Goal: Check status: Check status

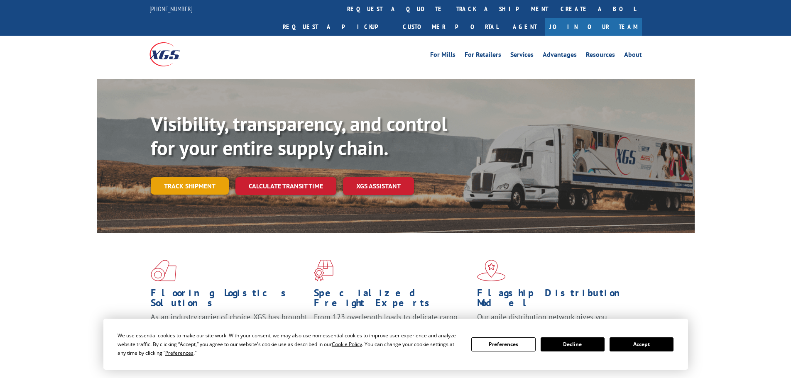
click at [176, 177] on link "Track shipment" at bounding box center [190, 185] width 78 height 17
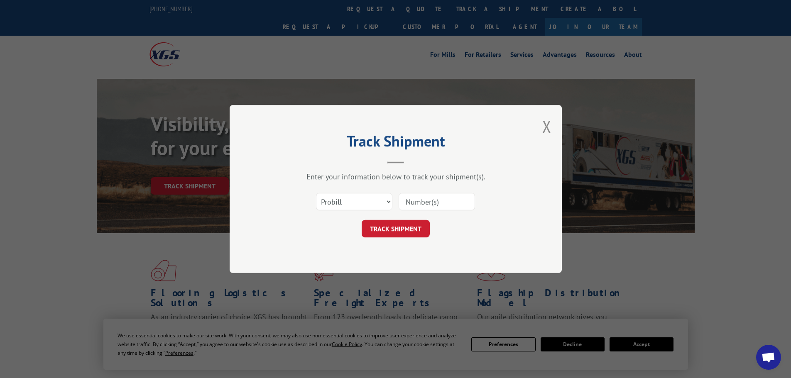
click at [414, 206] on input at bounding box center [437, 201] width 76 height 17
paste input "17521140"
type input "17521140"
click button "TRACK SHIPMENT" at bounding box center [396, 228] width 68 height 17
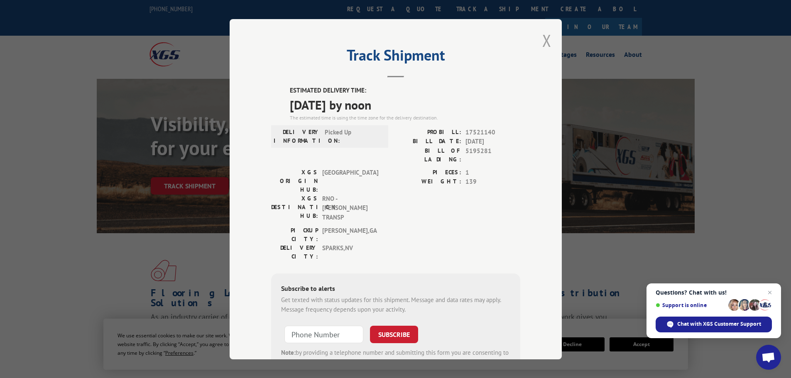
click at [545, 35] on button "Close modal" at bounding box center [546, 40] width 9 height 22
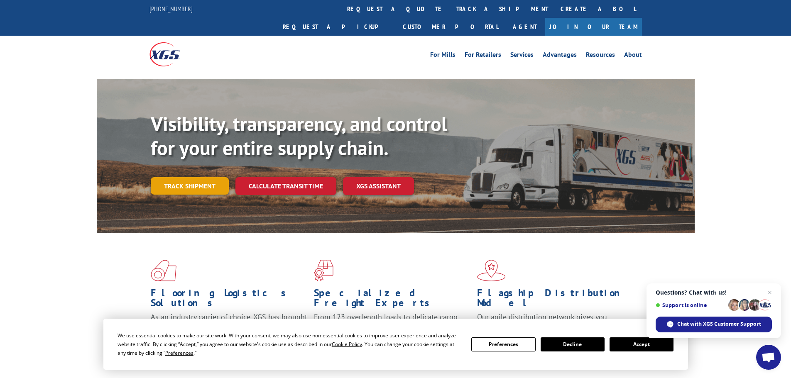
click at [181, 177] on link "Track shipment" at bounding box center [190, 185] width 78 height 17
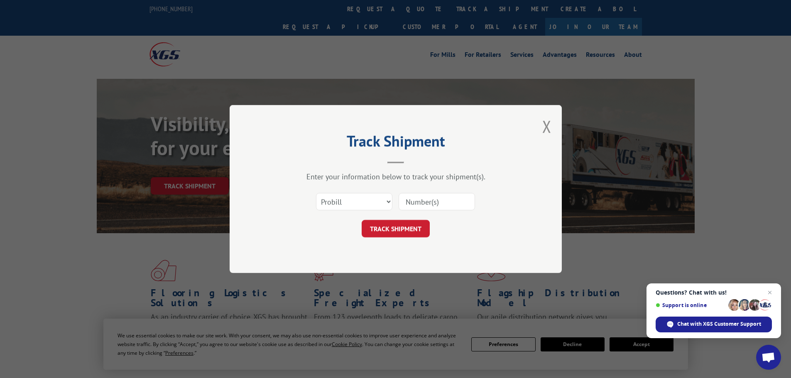
click at [433, 203] on input at bounding box center [437, 201] width 76 height 17
paste input "544851"
click at [414, 206] on input "544851" at bounding box center [437, 201] width 76 height 17
click at [417, 203] on input "544851" at bounding box center [437, 201] width 76 height 17
type input "5442851"
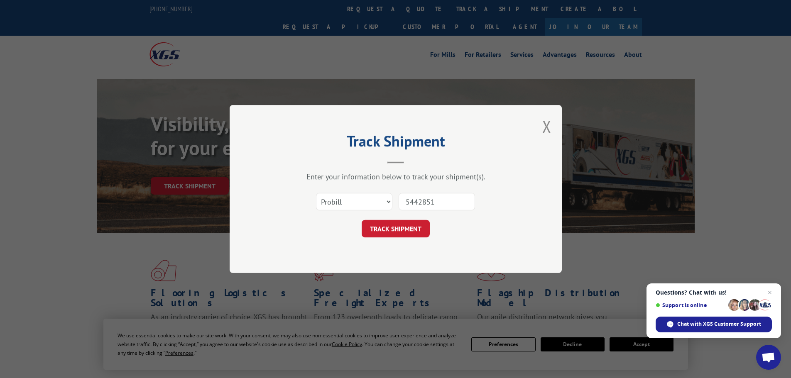
click at [362, 220] on button "TRACK SHIPMENT" at bounding box center [396, 228] width 68 height 17
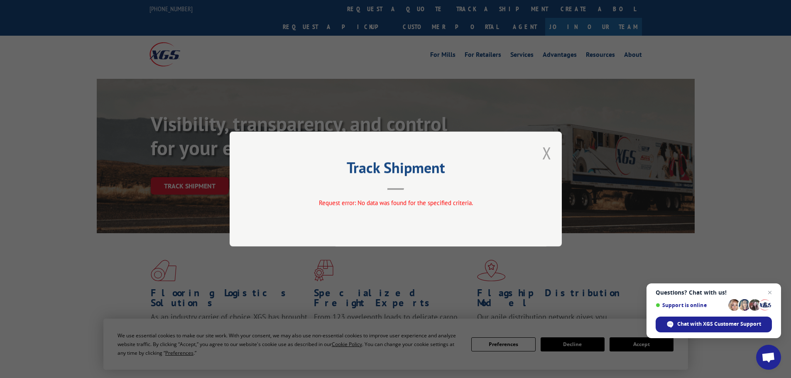
click at [551, 154] on button "Close modal" at bounding box center [546, 153] width 9 height 22
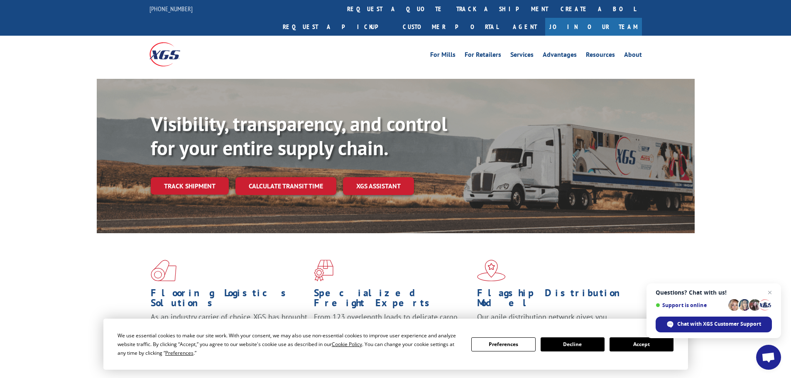
click at [210, 149] on div "Visibility, transparency, and control for your entire supply chain. Track shipm…" at bounding box center [423, 170] width 544 height 116
click at [217, 177] on link "Track shipment" at bounding box center [190, 185] width 78 height 17
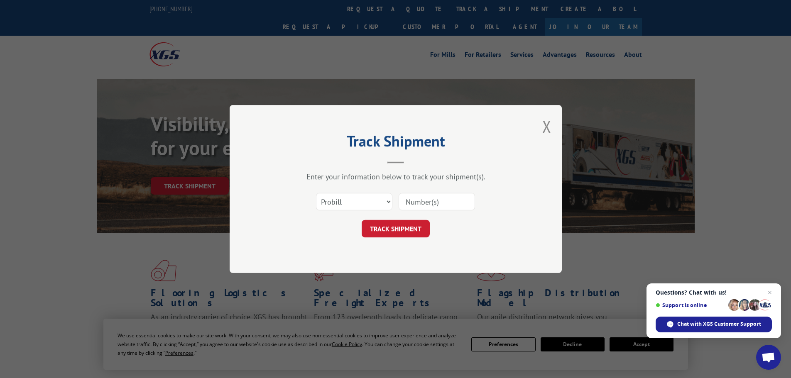
click at [425, 203] on input at bounding box center [437, 201] width 76 height 17
paste input "17521140"
type input "17521140"
click at [362, 220] on button "TRACK SHIPMENT" at bounding box center [396, 228] width 68 height 17
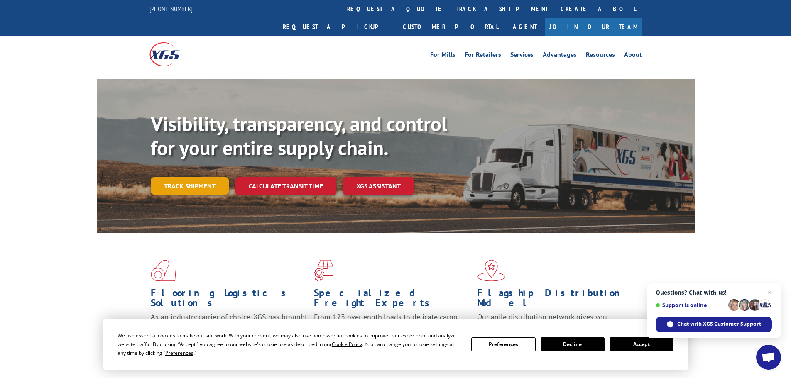
click at [186, 177] on link "Track shipment" at bounding box center [190, 185] width 78 height 17
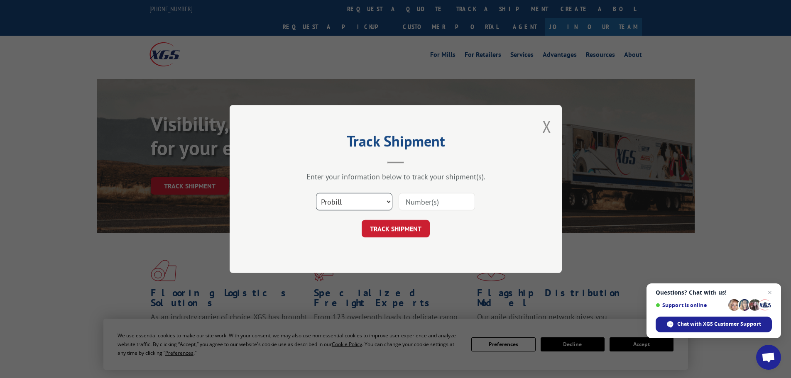
click at [338, 203] on select "Select category... Probill BOL PO" at bounding box center [354, 201] width 76 height 17
select select "bol"
click at [316, 193] on select "Select category... Probill BOL PO" at bounding box center [354, 201] width 76 height 17
click at [424, 205] on input at bounding box center [437, 201] width 76 height 17
click at [424, 206] on input at bounding box center [437, 201] width 76 height 17
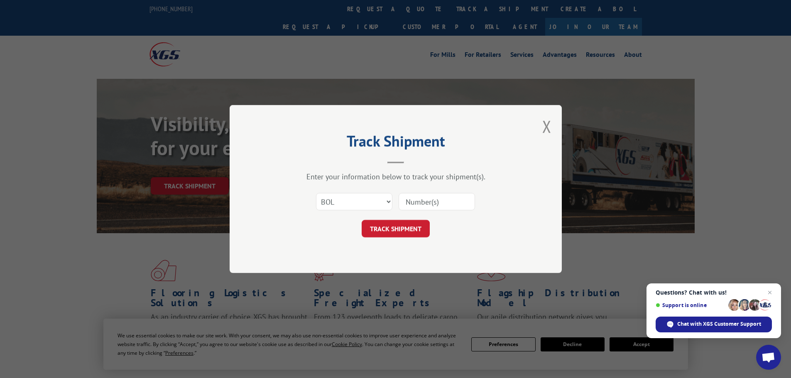
click at [423, 204] on input at bounding box center [437, 201] width 76 height 17
paste input "5195281"
type input "5195281"
click at [399, 217] on form "Select category... Probill BOL PO 5195281 TRACK SHIPMENT" at bounding box center [395, 212] width 249 height 49
click at [402, 224] on button "TRACK SHIPMENT" at bounding box center [396, 228] width 68 height 17
